Goal: Information Seeking & Learning: Check status

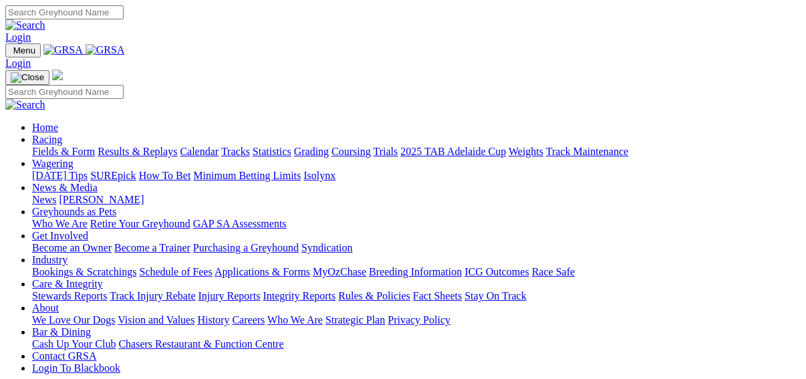
click at [62, 134] on link "Racing" at bounding box center [47, 139] width 30 height 11
click at [144, 146] on link "Results & Replays" at bounding box center [137, 151] width 79 height 11
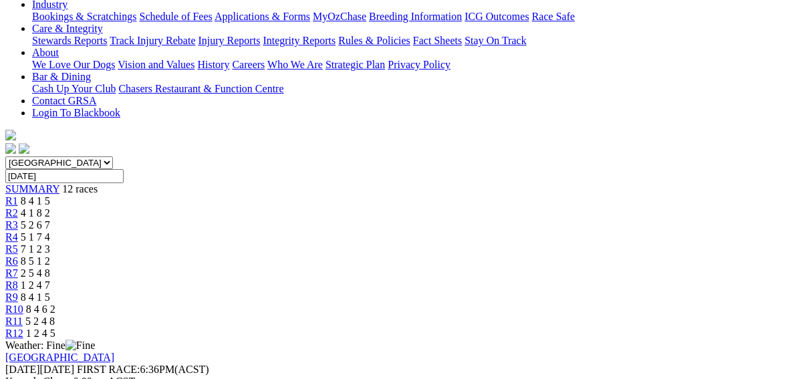
scroll to position [214, 0]
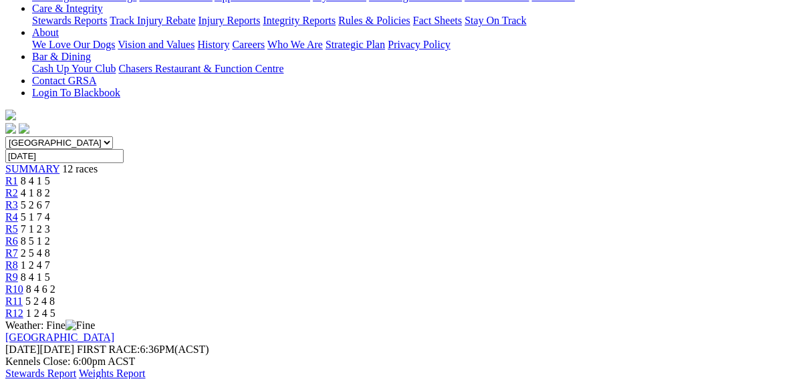
scroll to position [160, 0]
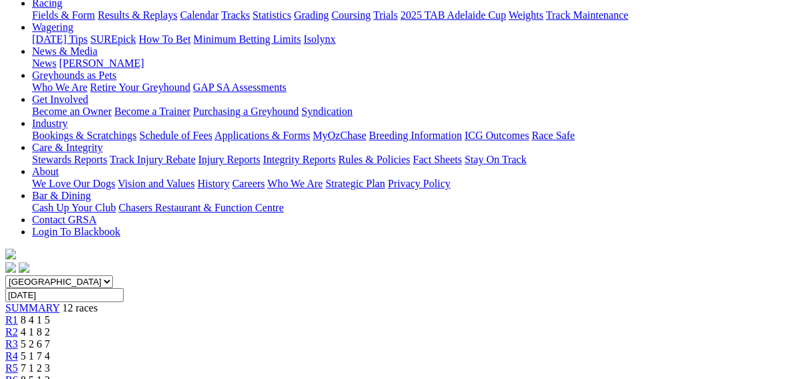
click at [18, 338] on span "R3" at bounding box center [11, 343] width 13 height 11
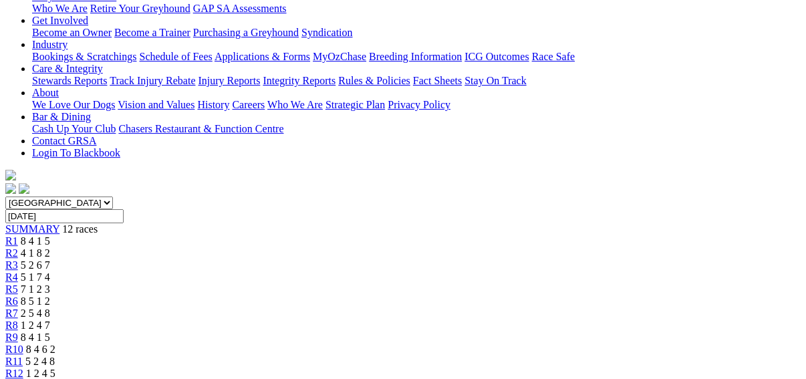
scroll to position [107, 0]
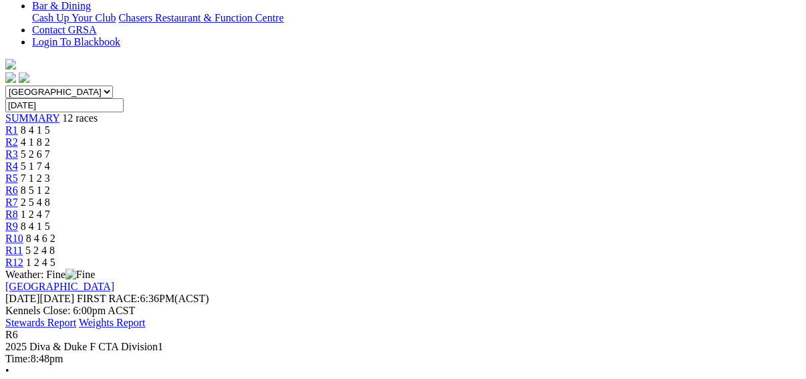
scroll to position [214, 0]
